Goal: Task Accomplishment & Management: Use online tool/utility

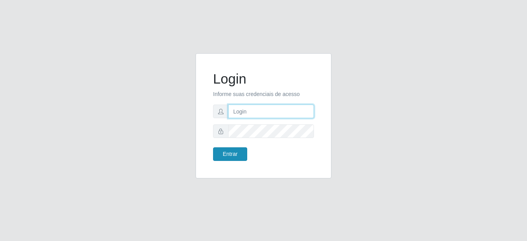
type input "mariabemais@B8"
click at [233, 159] on button "Entrar" at bounding box center [230, 154] width 34 height 14
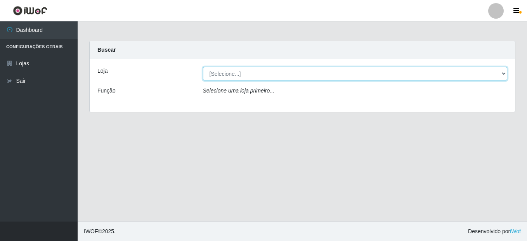
click at [505, 74] on select "[Selecione...] Bemais Supermercados - B8 [PERSON_NAME]" at bounding box center [355, 74] width 305 height 14
select select "413"
click at [203, 67] on select "[Selecione...] Bemais Supermercados - B8 [PERSON_NAME]" at bounding box center [355, 74] width 305 height 14
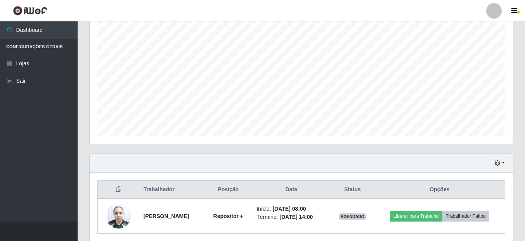
scroll to position [171, 0]
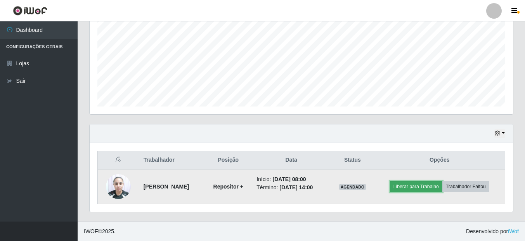
click at [424, 187] on button "Liberar para Trabalho" at bounding box center [416, 186] width 52 height 11
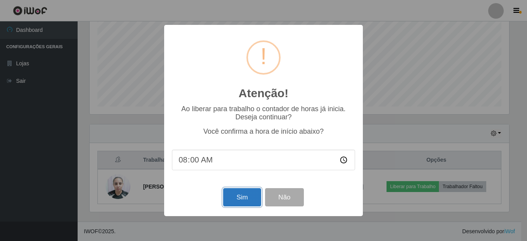
click at [246, 203] on button "Sim" at bounding box center [242, 197] width 38 height 18
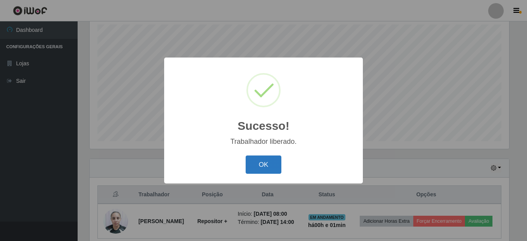
click at [270, 160] on button "OK" at bounding box center [264, 164] width 36 height 18
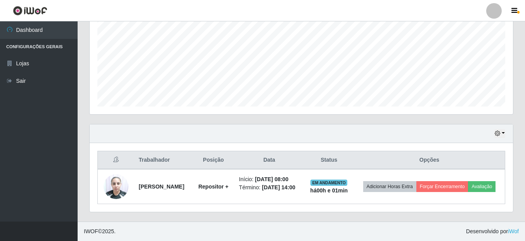
scroll to position [177, 0]
